Goal: Task Accomplishment & Management: Manage account settings

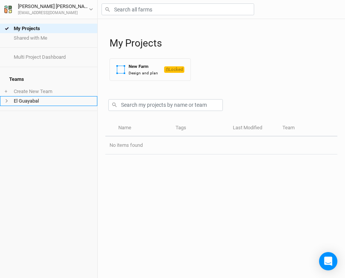
click at [40, 96] on li "El Guayabal" at bounding box center [48, 101] width 97 height 10
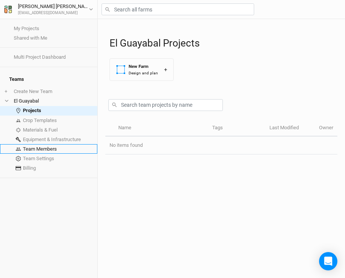
click at [69, 144] on link "Team Members" at bounding box center [48, 149] width 97 height 10
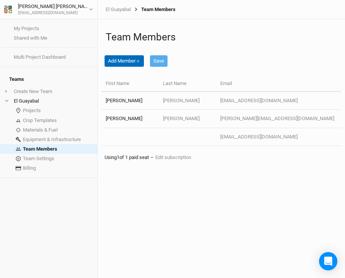
click at [133, 61] on button "Add Member ＋" at bounding box center [124, 60] width 39 height 11
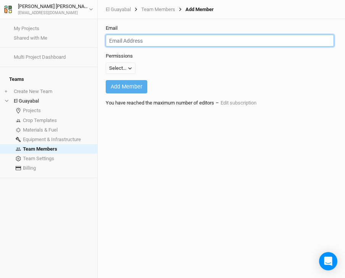
click at [125, 39] on input "email" at bounding box center [220, 41] width 228 height 12
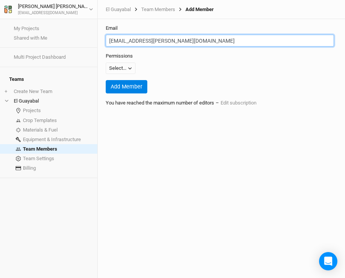
type input "[EMAIL_ADDRESS][PERSON_NAME][DOMAIN_NAME]"
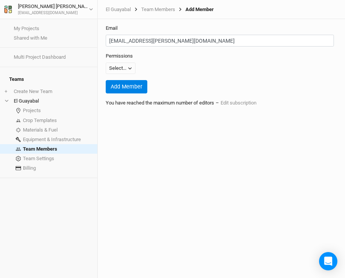
click at [120, 87] on button "Add Member" at bounding box center [127, 86] width 42 height 13
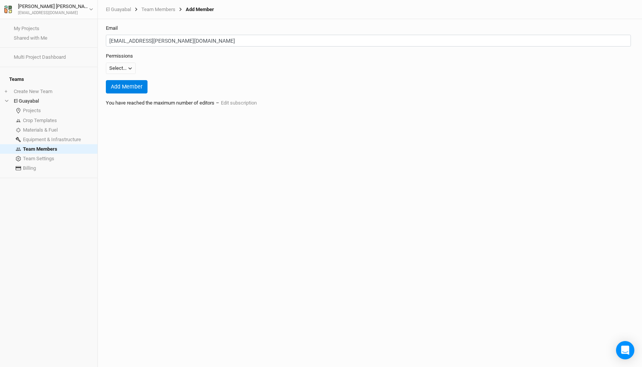
click at [138, 89] on button "Add Member" at bounding box center [127, 86] width 42 height 13
click at [130, 70] on icon "button" at bounding box center [130, 68] width 4 height 4
click at [128, 83] on span "Viewer" at bounding box center [124, 84] width 19 height 9
click at [128, 83] on button "Add Member" at bounding box center [127, 86] width 42 height 13
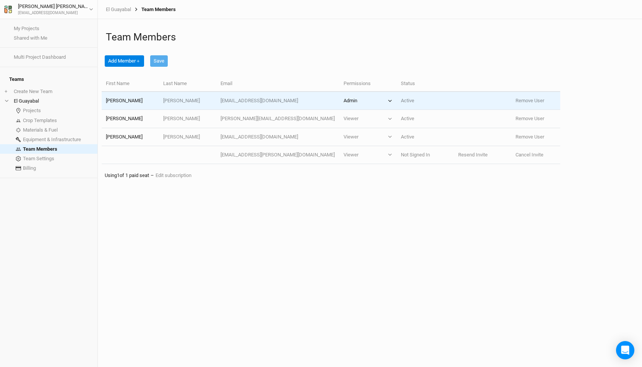
click at [345, 102] on icon "button" at bounding box center [390, 101] width 4 height 4
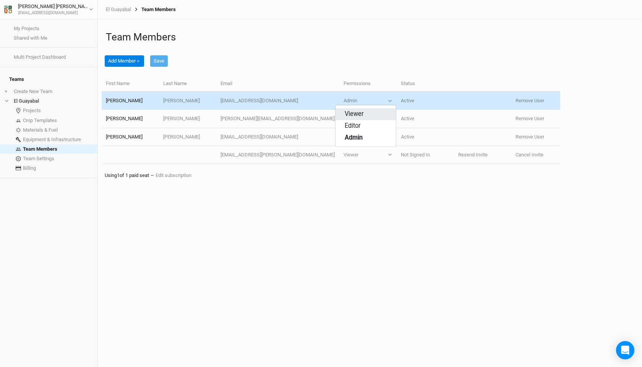
click at [345, 113] on button "Viewer" at bounding box center [365, 114] width 60 height 12
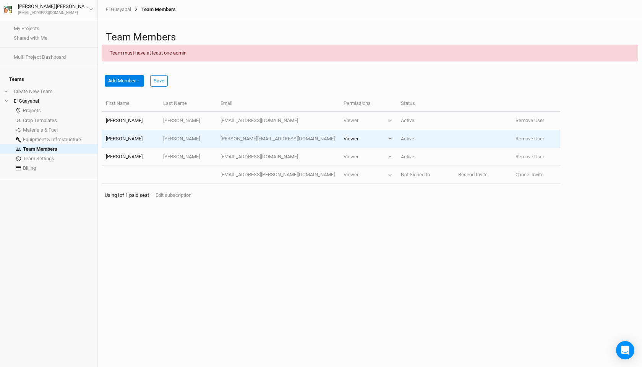
click at [345, 139] on button "Viewer" at bounding box center [367, 139] width 49 height 7
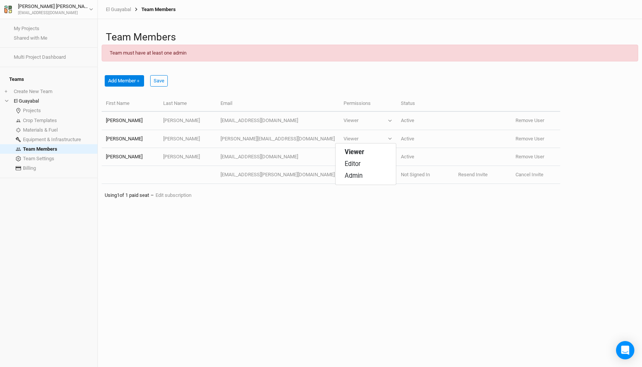
click at [345, 229] on div "Team Members Team must have at least one admin Add Member ＋ Save First Name Las…" at bounding box center [370, 193] width 544 height 348
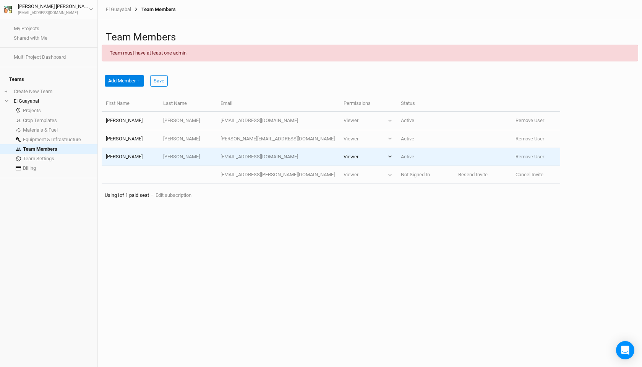
click at [345, 158] on icon "button" at bounding box center [390, 157] width 4 height 4
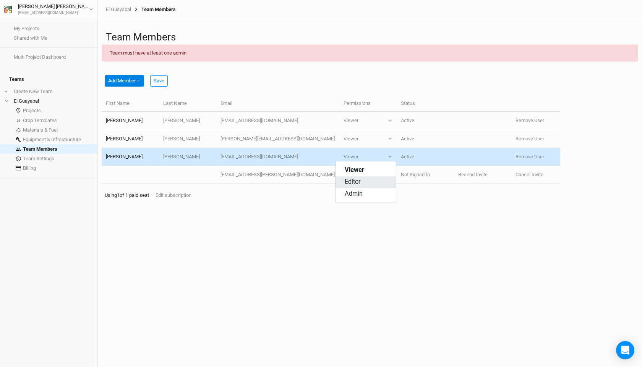
click at [345, 182] on button "Editor" at bounding box center [365, 182] width 60 height 12
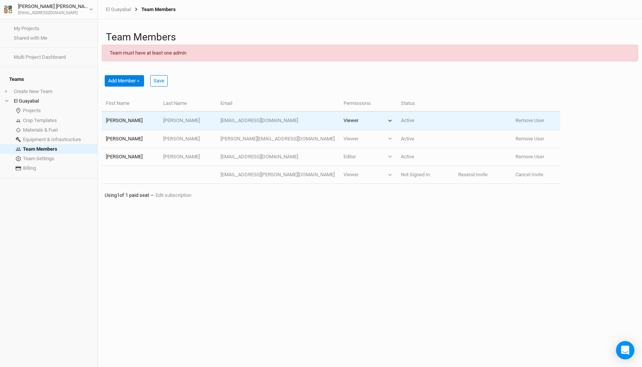
click at [345, 120] on button "Viewer" at bounding box center [367, 120] width 49 height 7
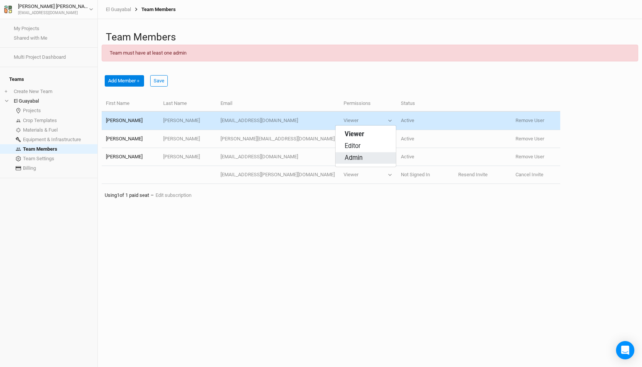
click at [345, 157] on span "Admin" at bounding box center [353, 158] width 18 height 9
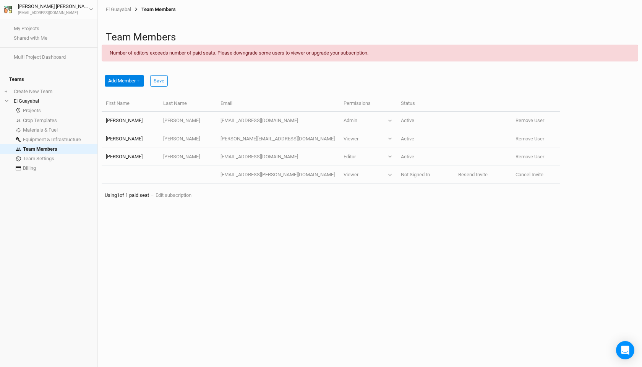
click at [345, 207] on div "Team Members Number of editors exceeds number of paid seats. Please downgrade s…" at bounding box center [370, 193] width 544 height 348
